Goal: Task Accomplishment & Management: Use online tool/utility

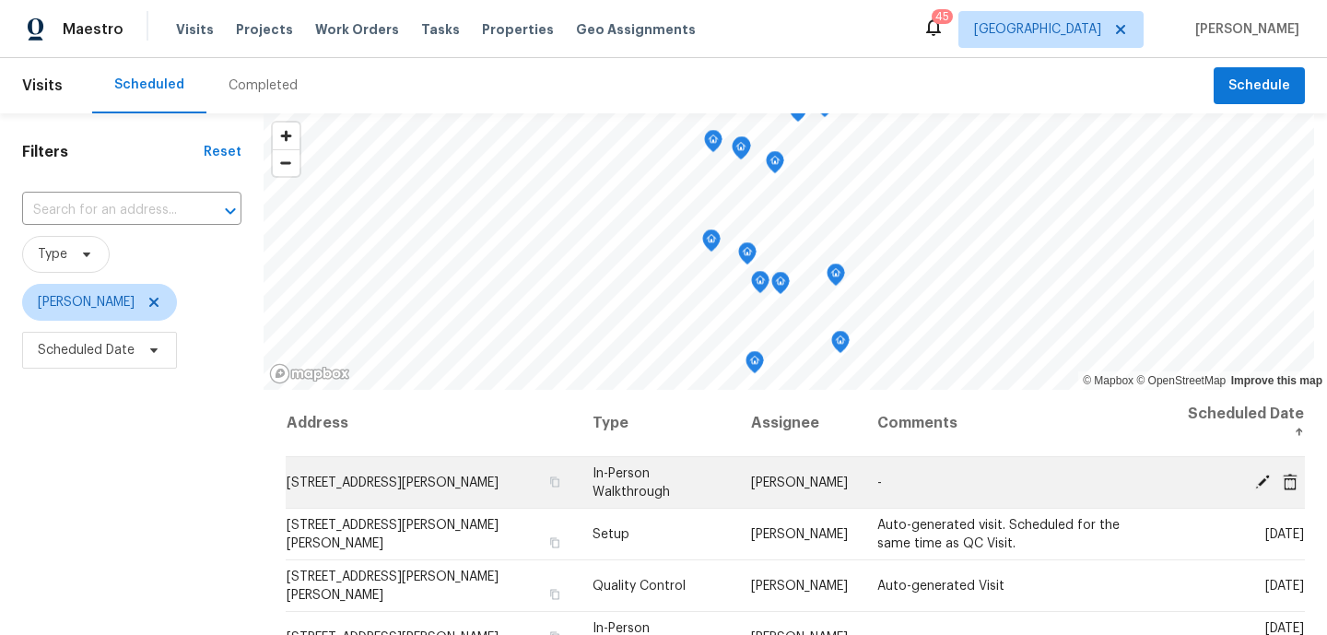
scroll to position [263, 0]
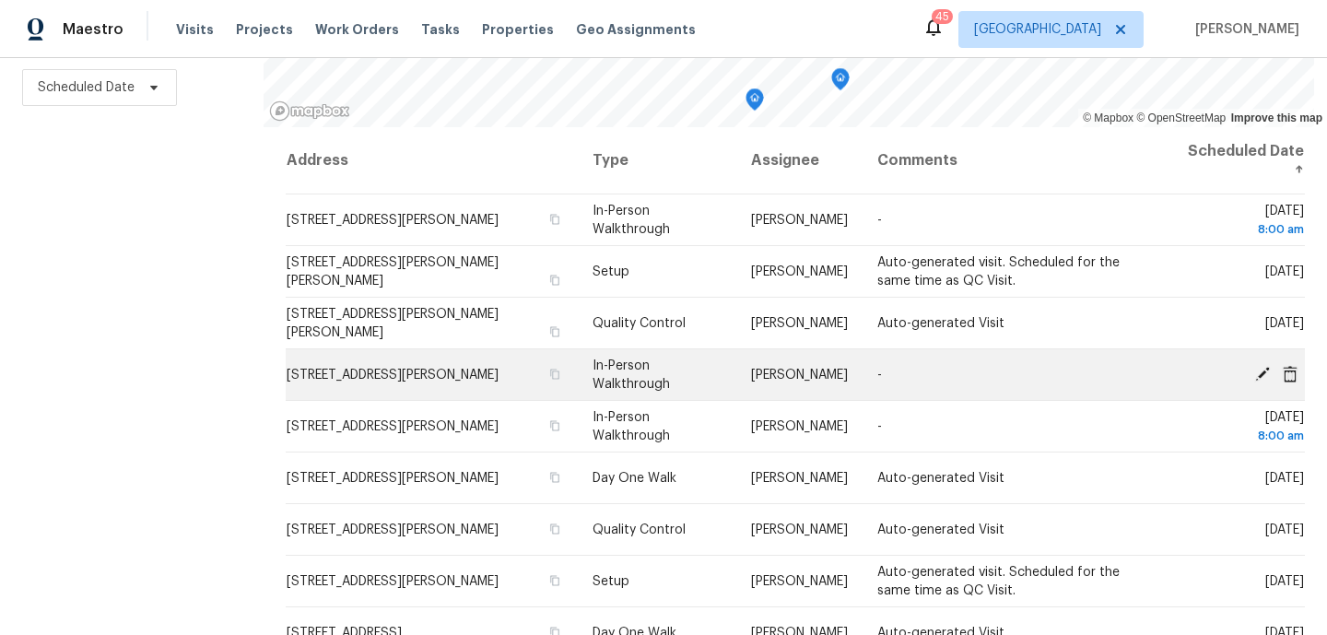
click at [1265, 370] on icon at bounding box center [1262, 373] width 15 height 15
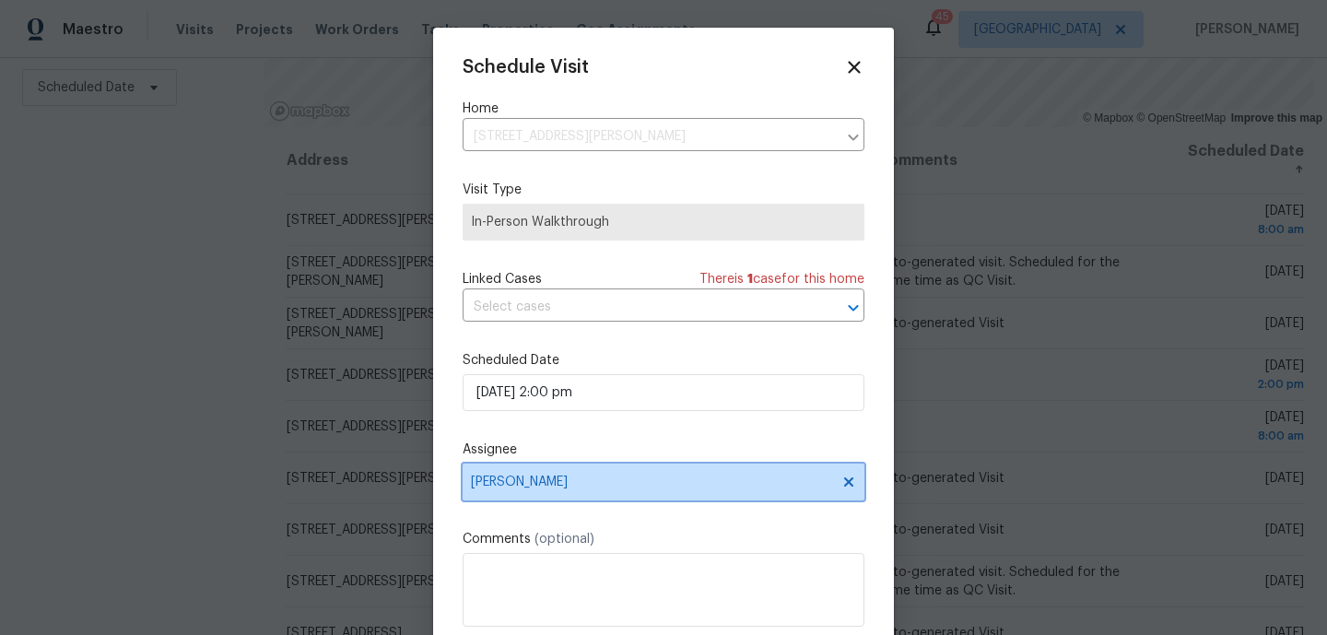
click at [564, 472] on span "[PERSON_NAME]" at bounding box center [664, 482] width 402 height 37
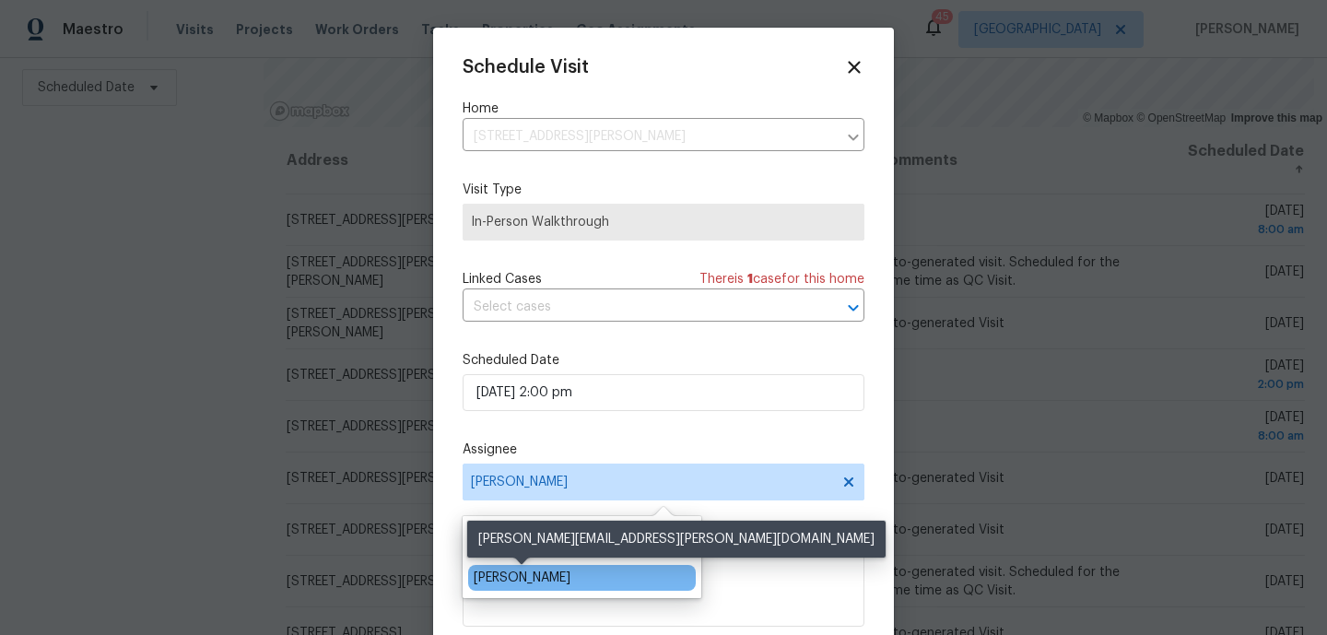
type input "[PERSON_NAME]"
click at [549, 579] on div "[PERSON_NAME]" at bounding box center [522, 578] width 97 height 18
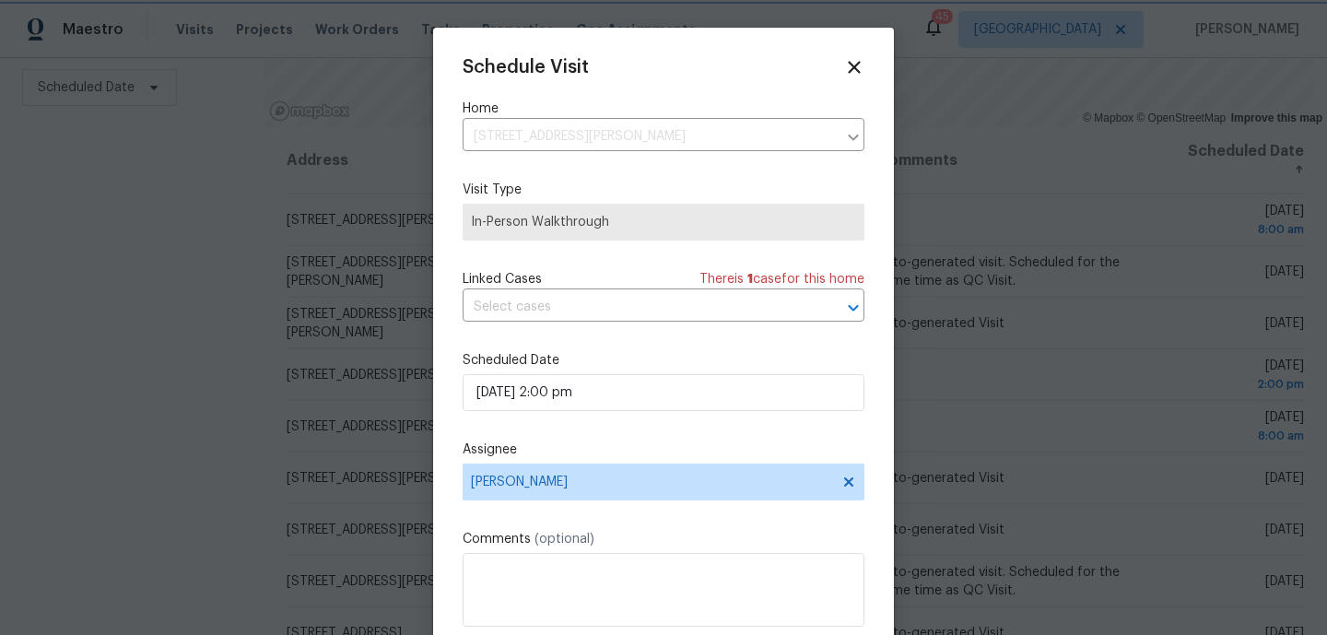
scroll to position [33, 0]
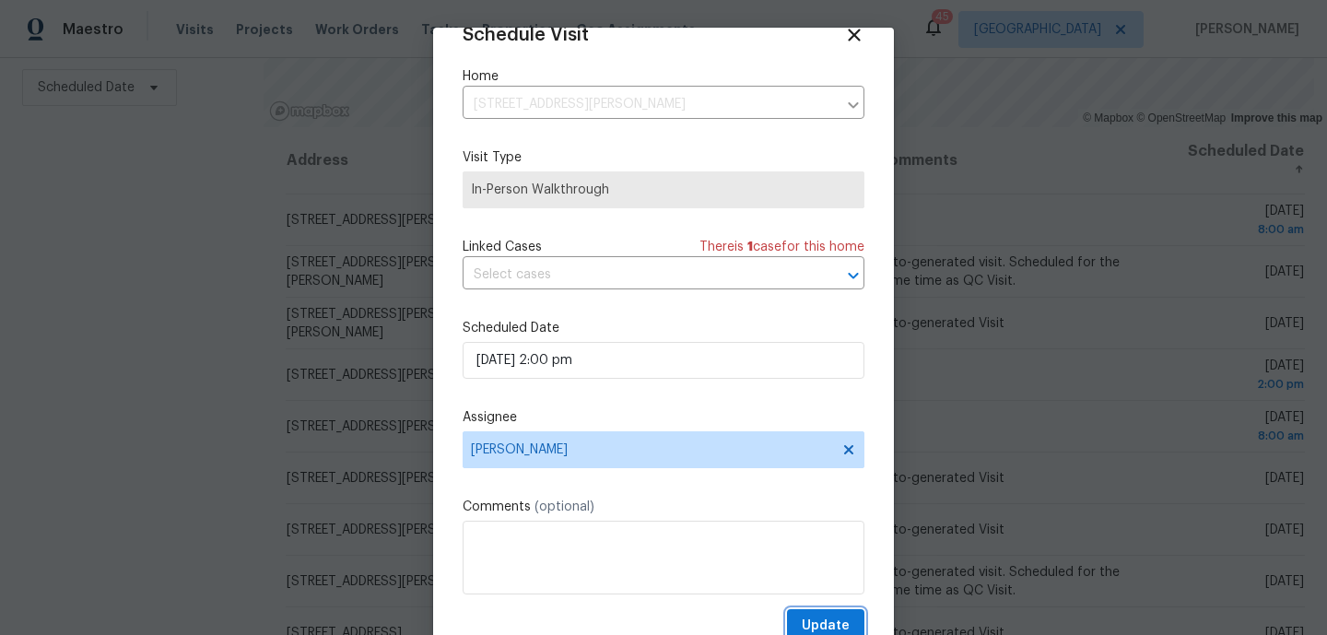
click at [816, 616] on span "Update" at bounding box center [826, 626] width 48 height 23
